Goal: Transaction & Acquisition: Purchase product/service

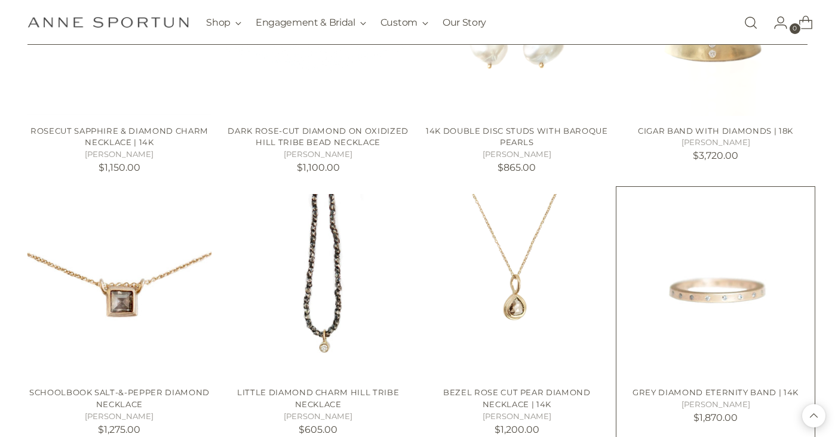
scroll to position [956, 0]
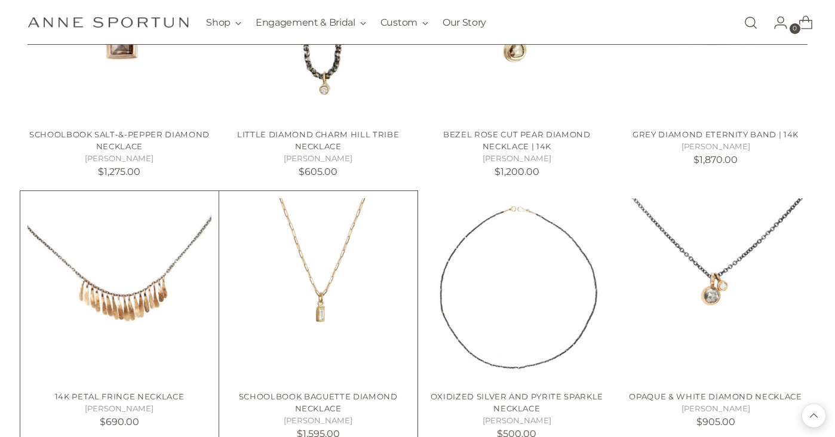
scroll to position [1135, 0]
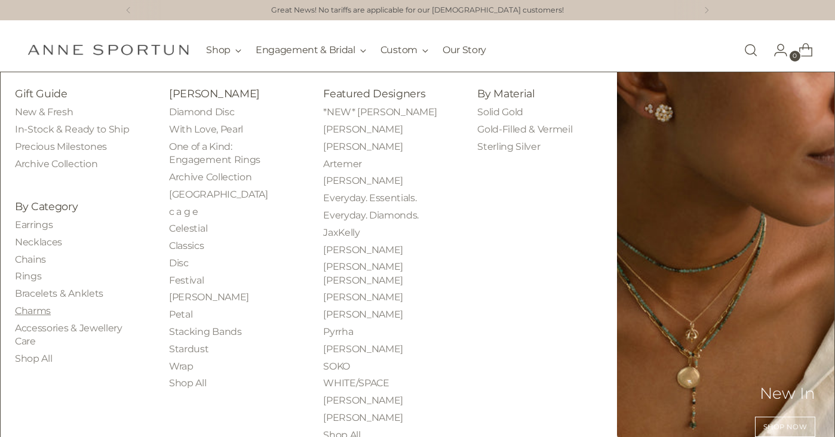
click at [45, 310] on link "Charms" at bounding box center [33, 310] width 36 height 11
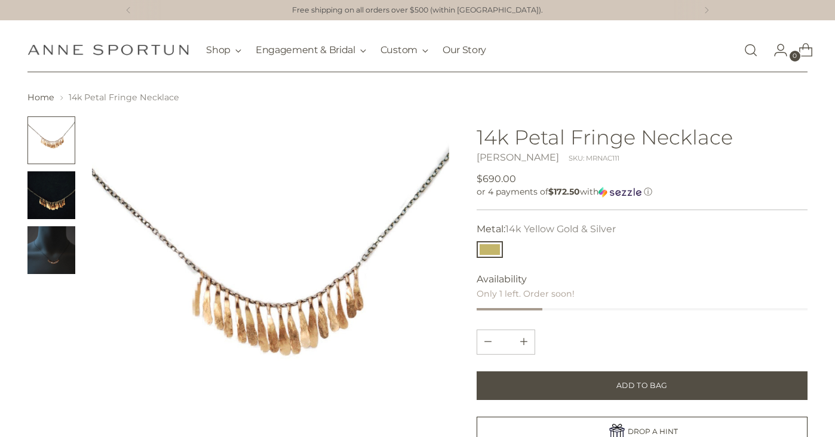
click at [43, 273] on img "Change image to image 3" at bounding box center [51, 251] width 48 height 48
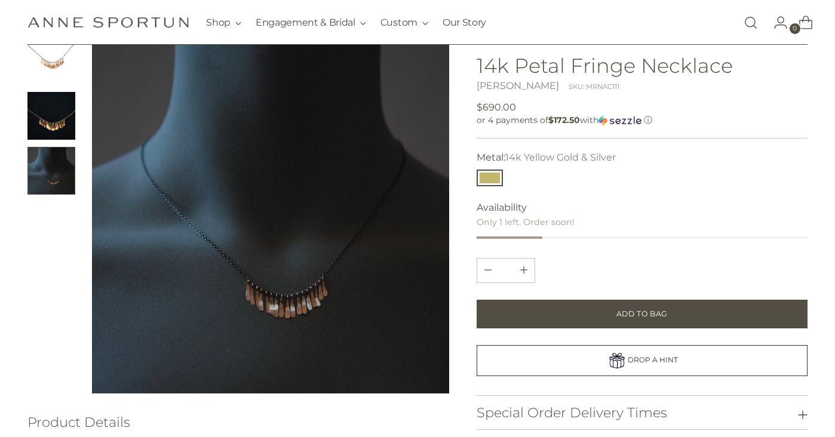
scroll to position [60, 0]
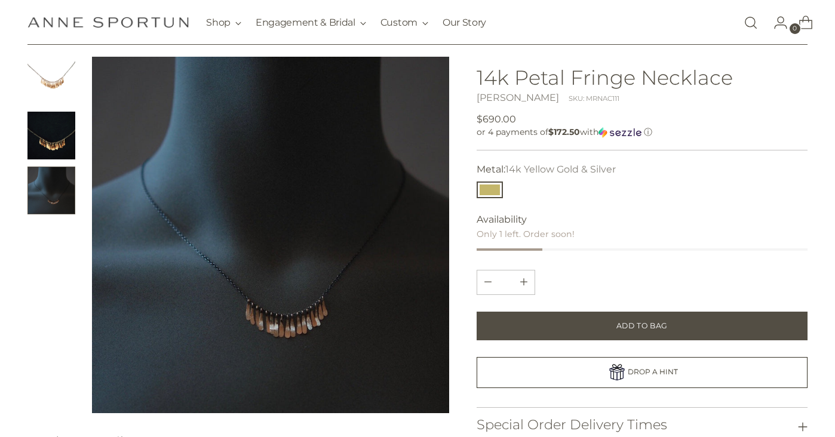
click at [43, 136] on img "Change image to image 2" at bounding box center [51, 136] width 48 height 48
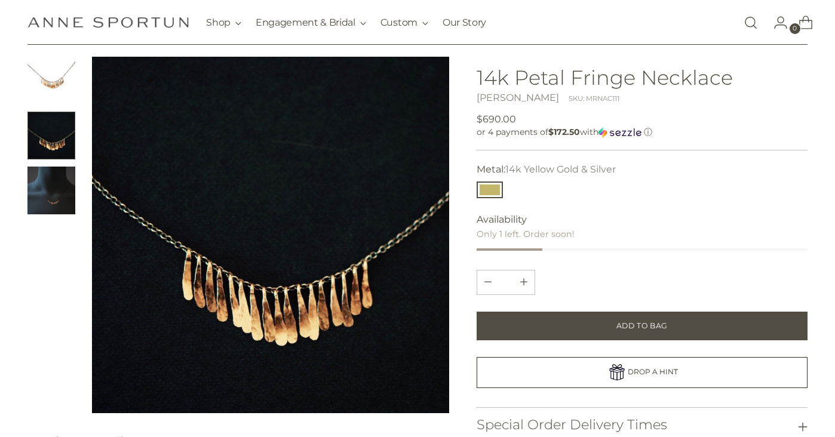
click at [47, 85] on img "Change image to image 1" at bounding box center [51, 81] width 48 height 48
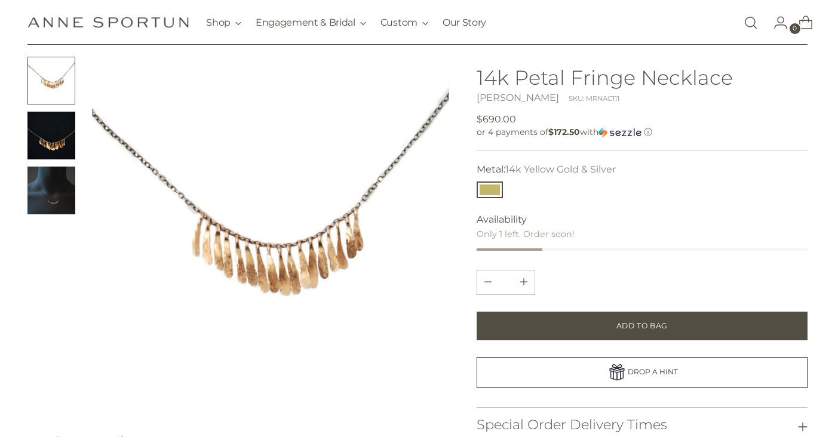
click at [59, 167] on img "Change image to image 3" at bounding box center [51, 191] width 48 height 48
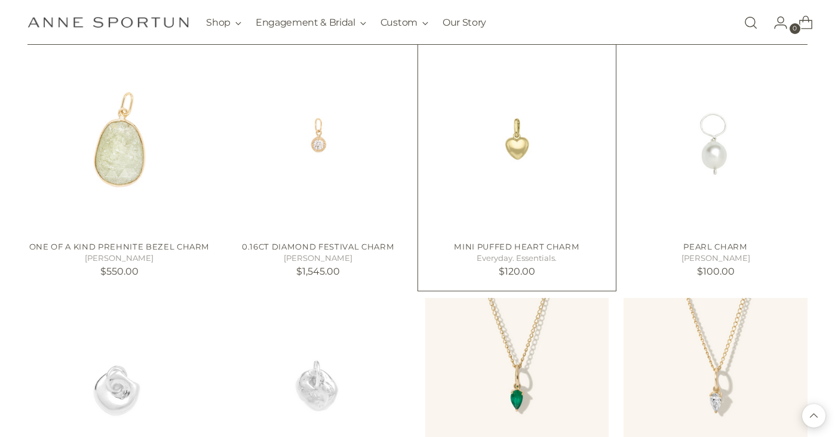
scroll to position [956, 0]
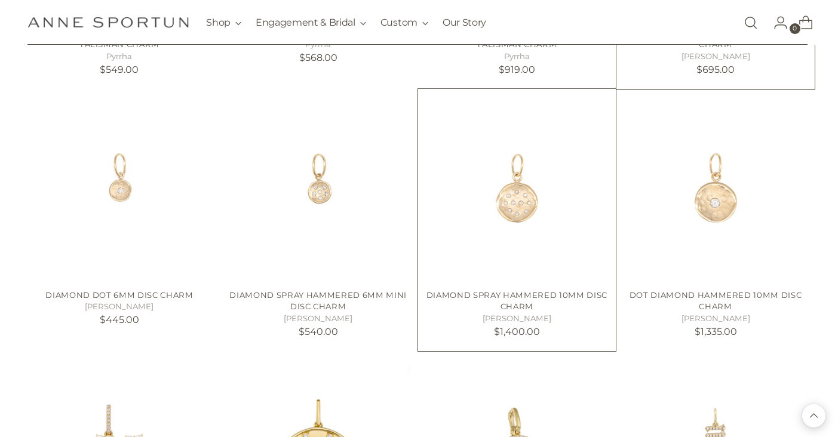
scroll to position [2032, 0]
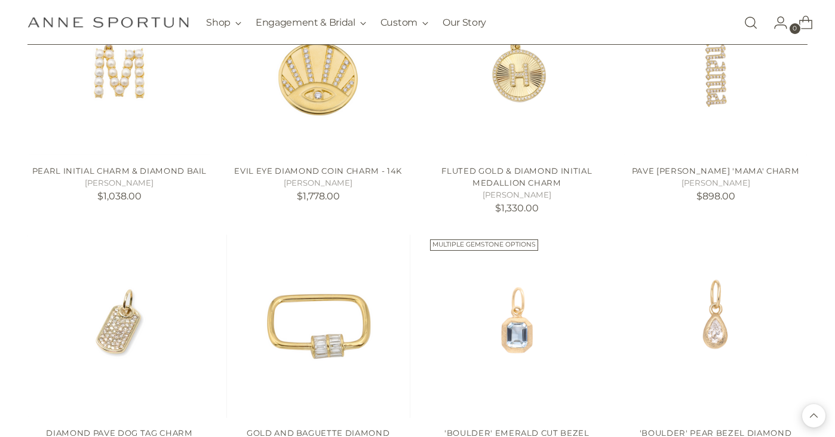
scroll to position [2510, 0]
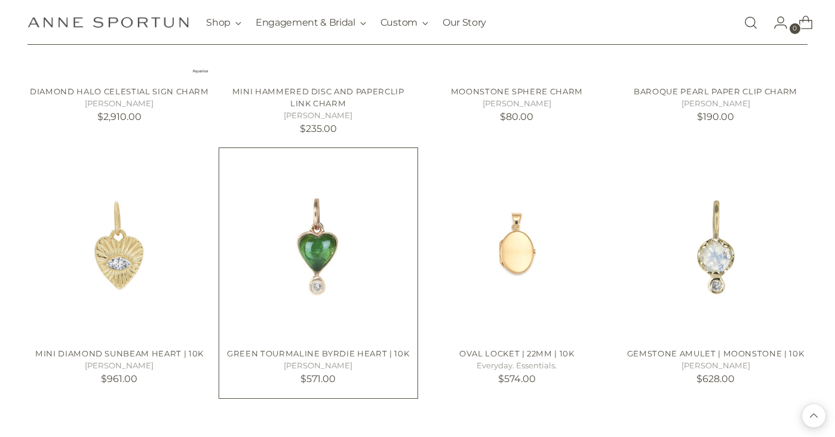
scroll to position [4064, 0]
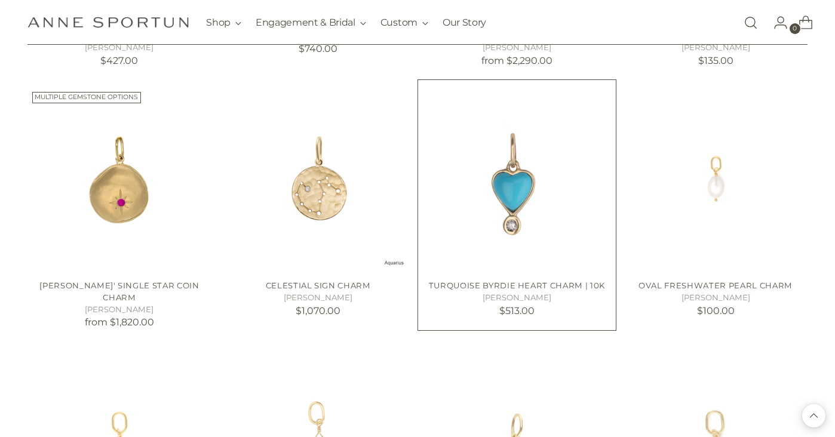
scroll to position [4602, 0]
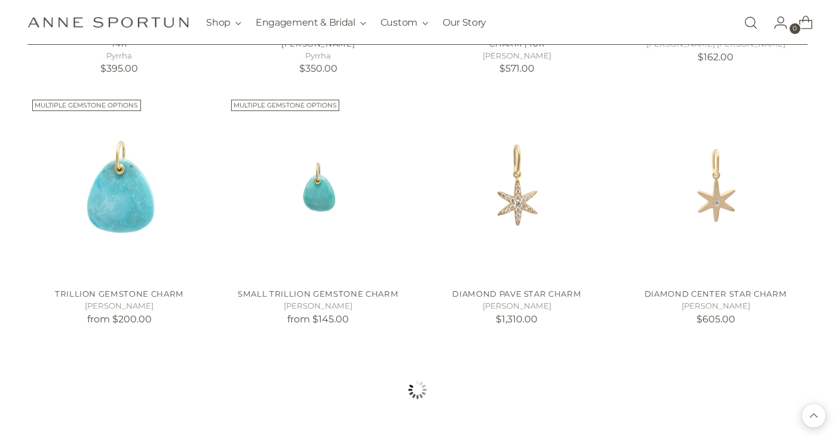
scroll to position [6156, 0]
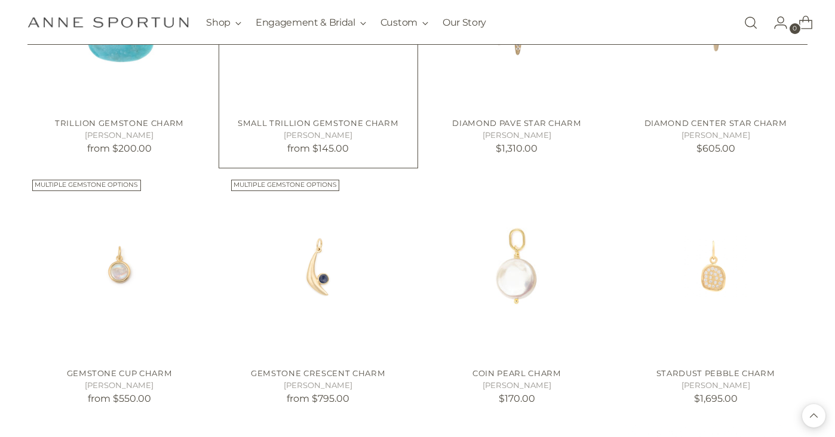
scroll to position [6335, 0]
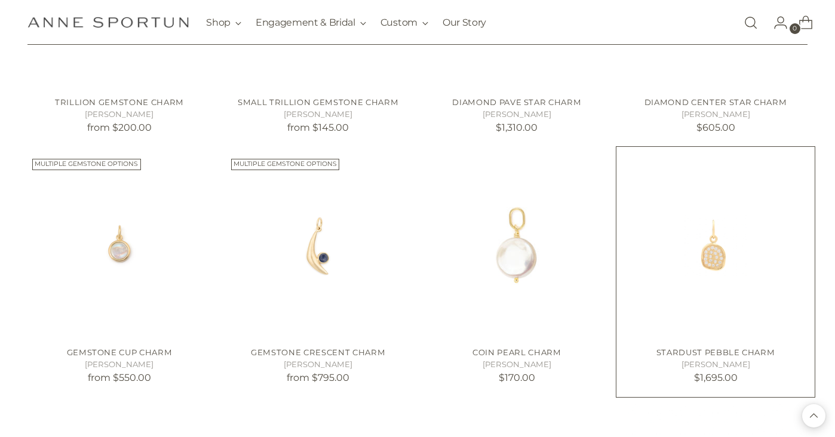
click at [0, 0] on img "Stardust Pebble Charm" at bounding box center [0, 0] width 0 height 0
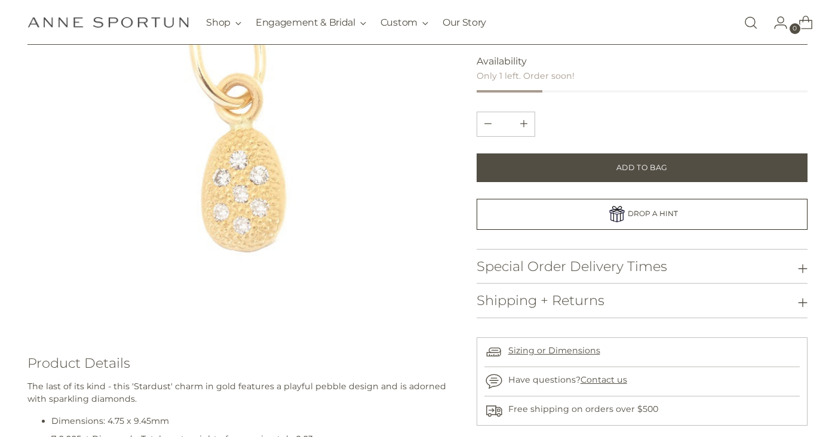
scroll to position [299, 0]
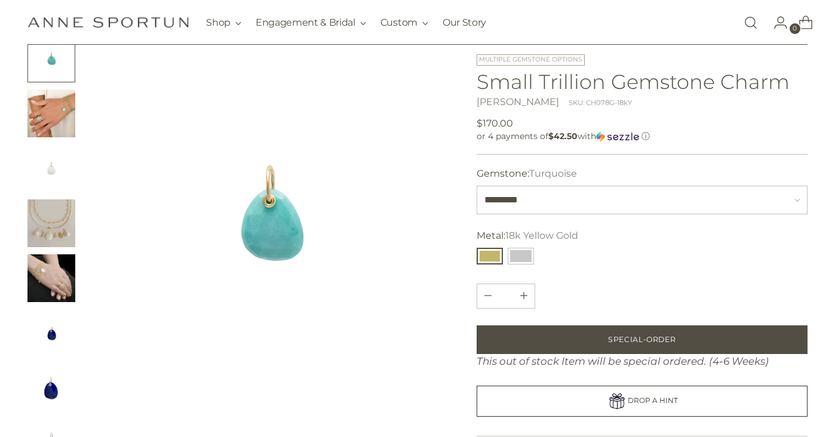
scroll to position [60, 0]
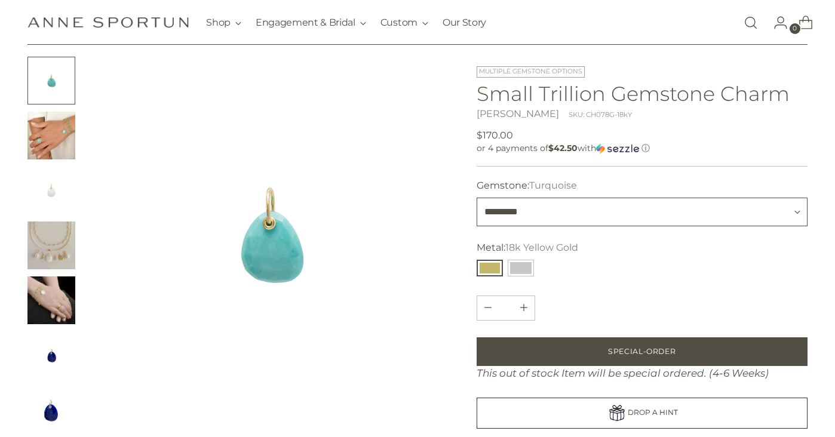
click at [528, 220] on select "********* ********* *****" at bounding box center [642, 212] width 331 height 29
click at [719, 299] on div "Quantity *" at bounding box center [642, 308] width 331 height 25
click at [522, 261] on button "14k White Gold" at bounding box center [521, 268] width 26 height 17
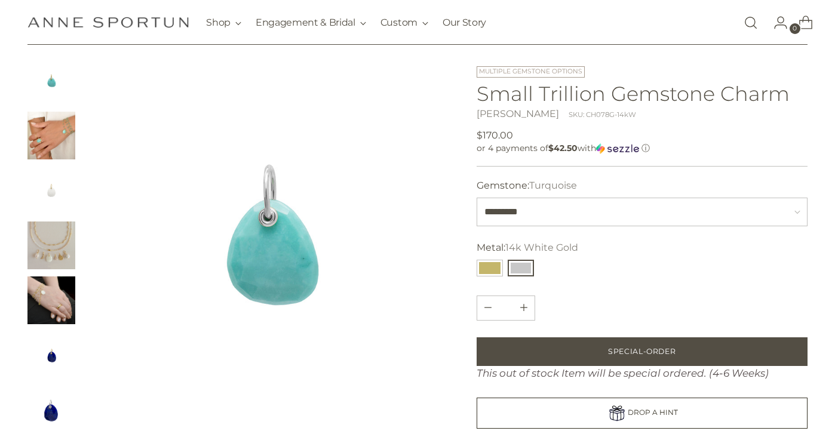
click at [476, 263] on div "**********" at bounding box center [506, 269] width 62 height 22
click at [488, 268] on button "18k Yellow Gold" at bounding box center [490, 268] width 26 height 17
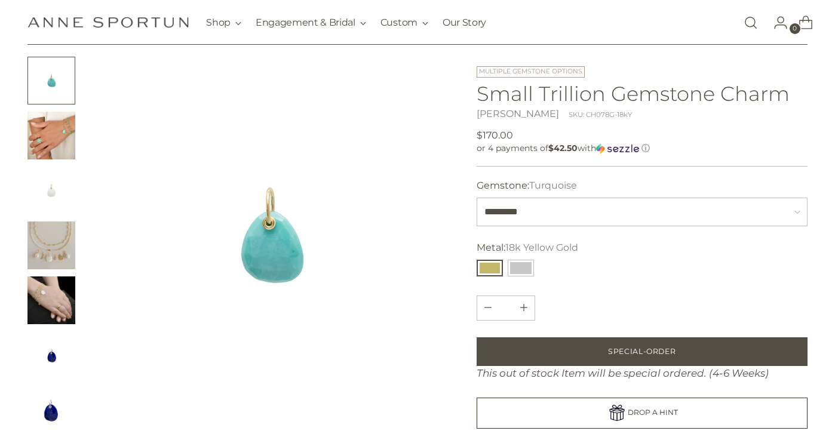
click at [51, 127] on img "Change image to image 2" at bounding box center [51, 136] width 48 height 48
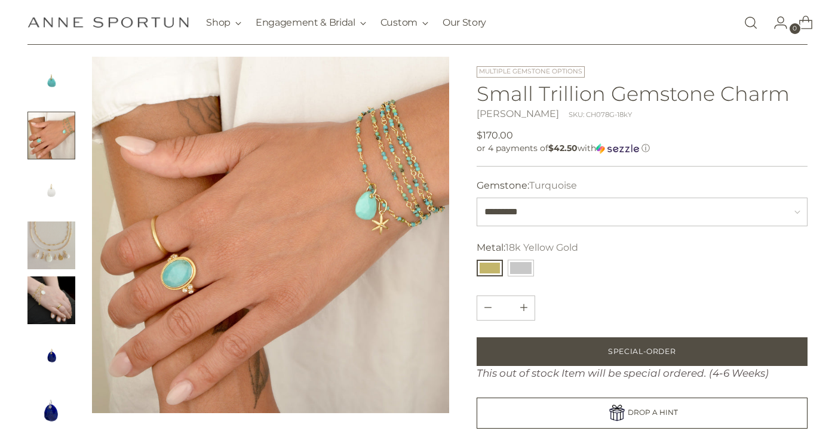
click at [67, 304] on img "Change image to image 5" at bounding box center [51, 301] width 48 height 48
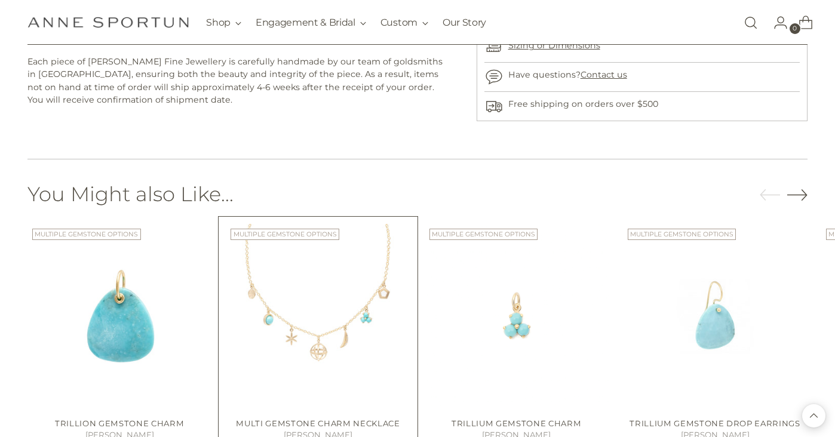
scroll to position [717, 0]
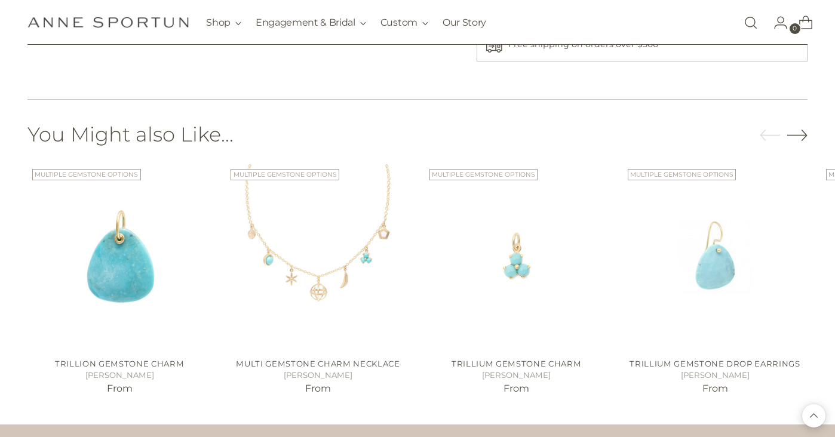
click at [805, 135] on icon "Move to next carousel slide" at bounding box center [798, 135] width 20 height 20
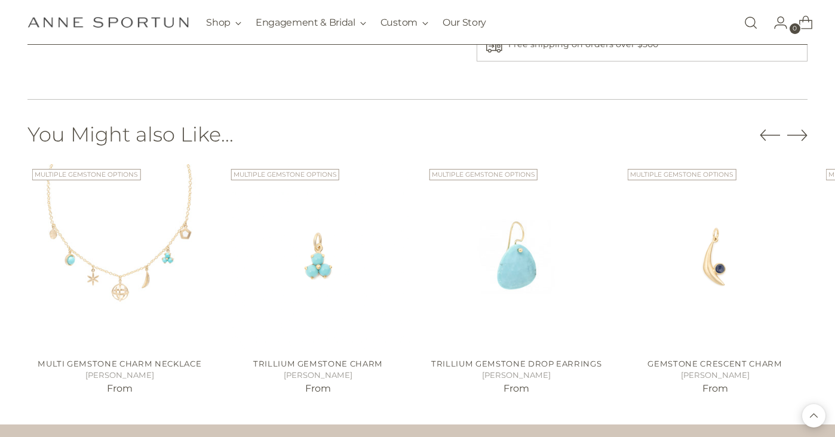
click at [805, 135] on icon "Move to next carousel slide" at bounding box center [798, 135] width 20 height 20
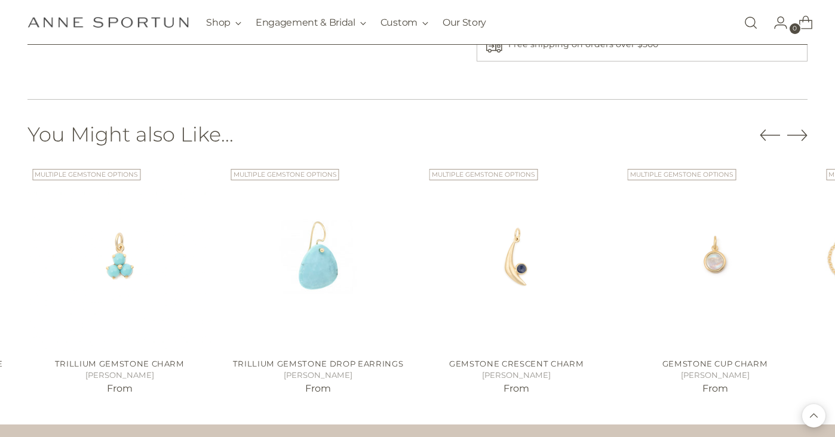
click at [805, 135] on icon "Move to next carousel slide" at bounding box center [798, 135] width 20 height 20
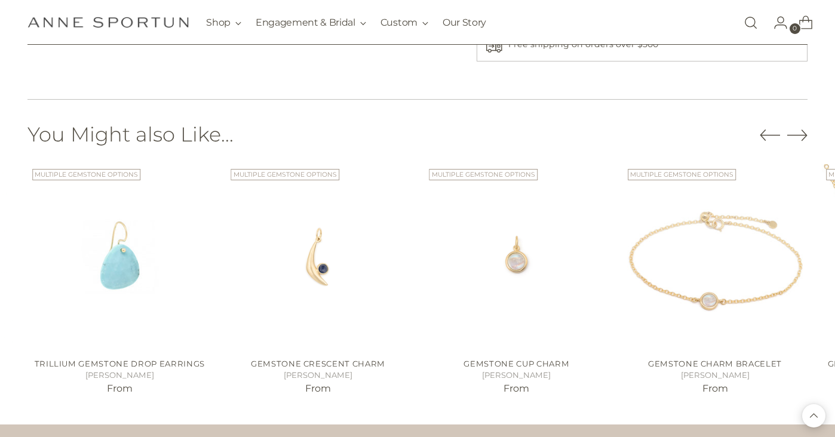
click at [805, 135] on icon "Move to next carousel slide" at bounding box center [798, 135] width 20 height 20
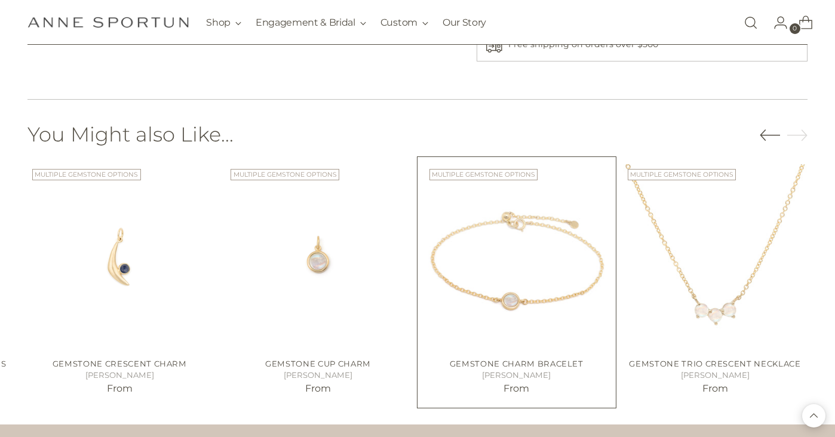
click at [0, 0] on img "Gemstone Charm Bracelet" at bounding box center [0, 0] width 0 height 0
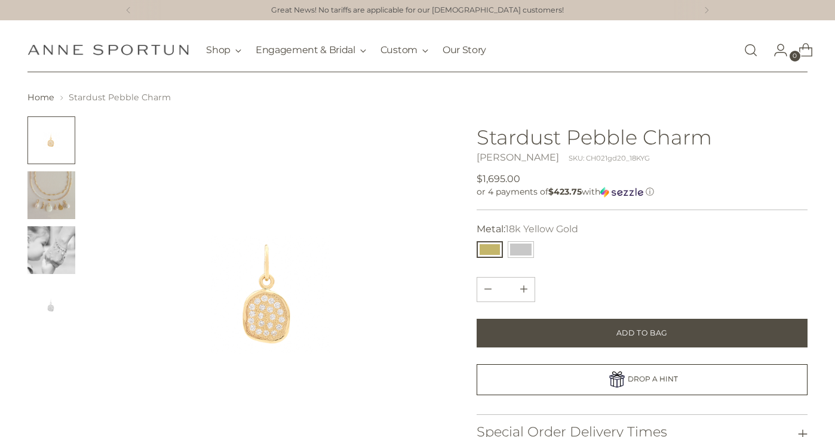
click at [66, 198] on img "Change image to image 2" at bounding box center [51, 196] width 48 height 48
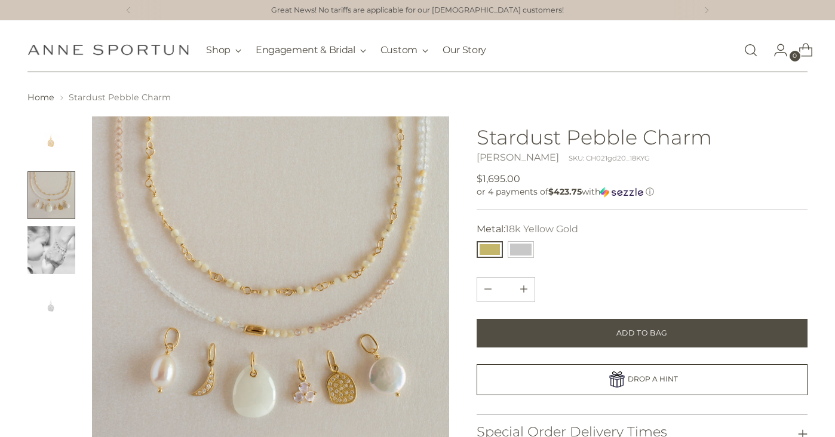
click at [52, 238] on img "Change image to image 3" at bounding box center [51, 251] width 48 height 48
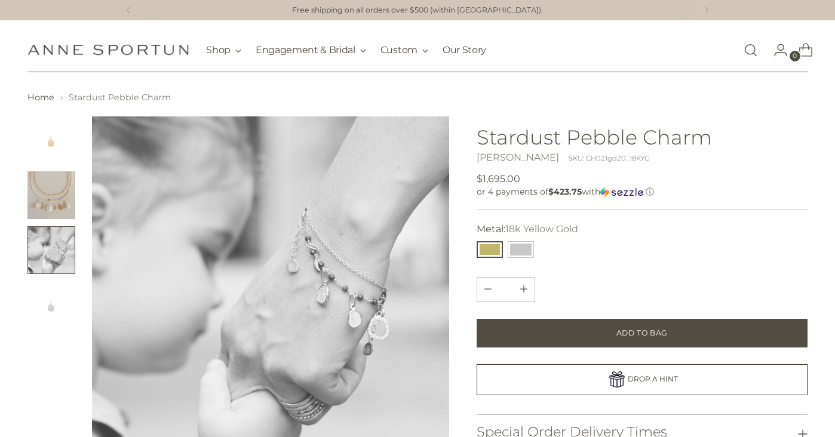
scroll to position [60, 0]
